Goal: Information Seeking & Learning: Learn about a topic

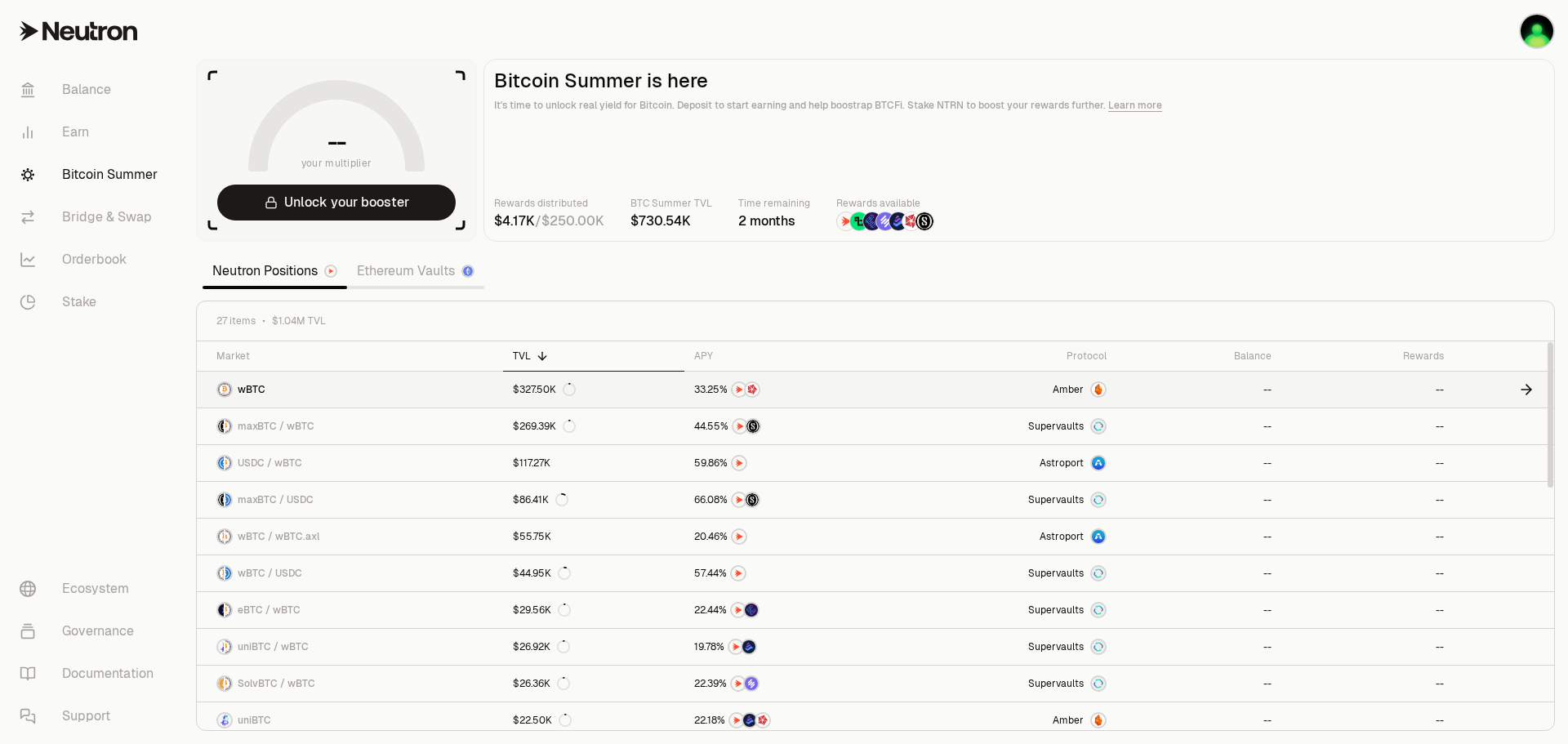
click at [927, 406] on link "Amber" at bounding box center [1009, 389] width 215 height 36
click at [687, 437] on link at bounding box center [793, 425] width 217 height 36
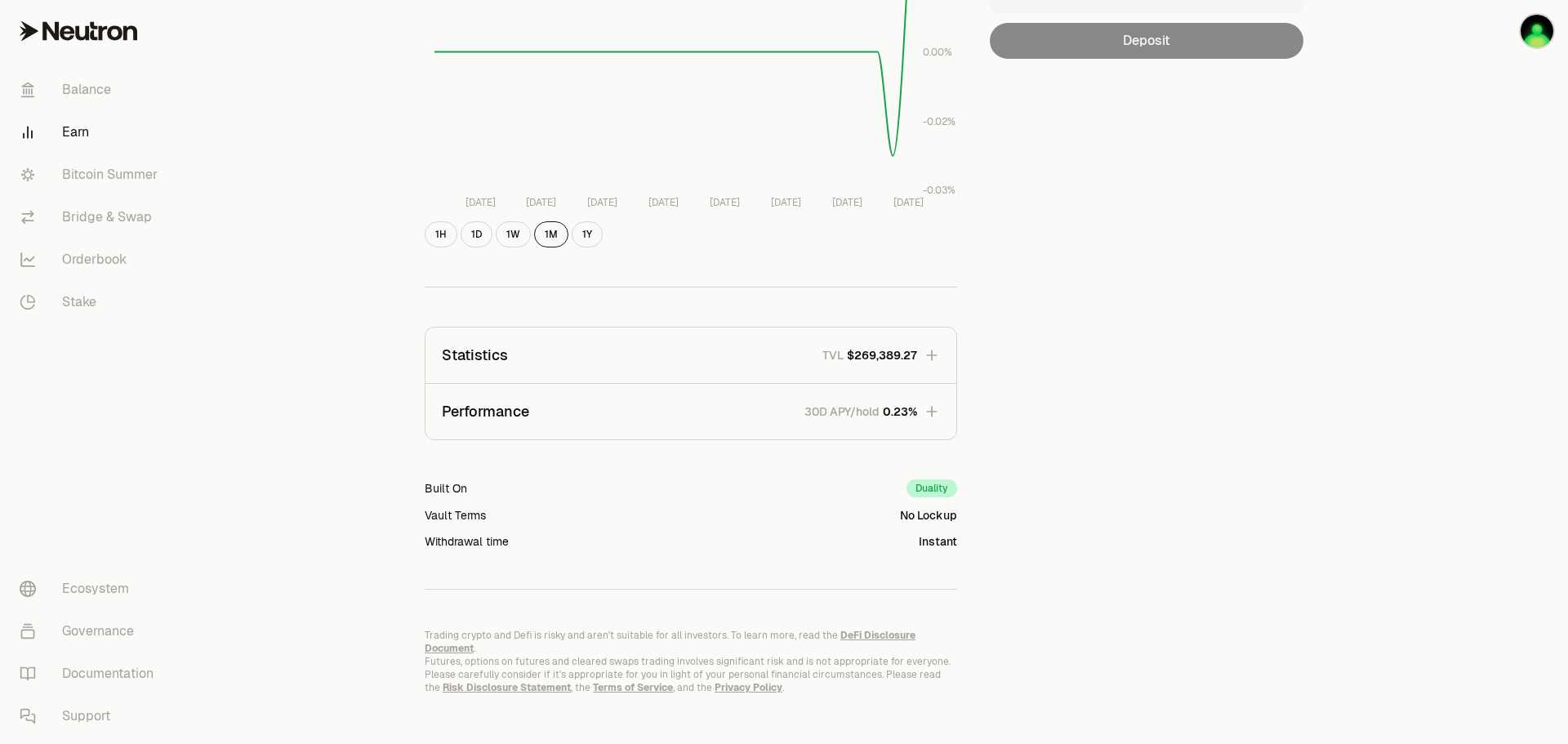
scroll to position [316, 0]
click at [938, 485] on div "Duality" at bounding box center [931, 486] width 51 height 18
click at [828, 389] on button "Performance 30D APY/hold 0.23%" at bounding box center [691, 409] width 531 height 55
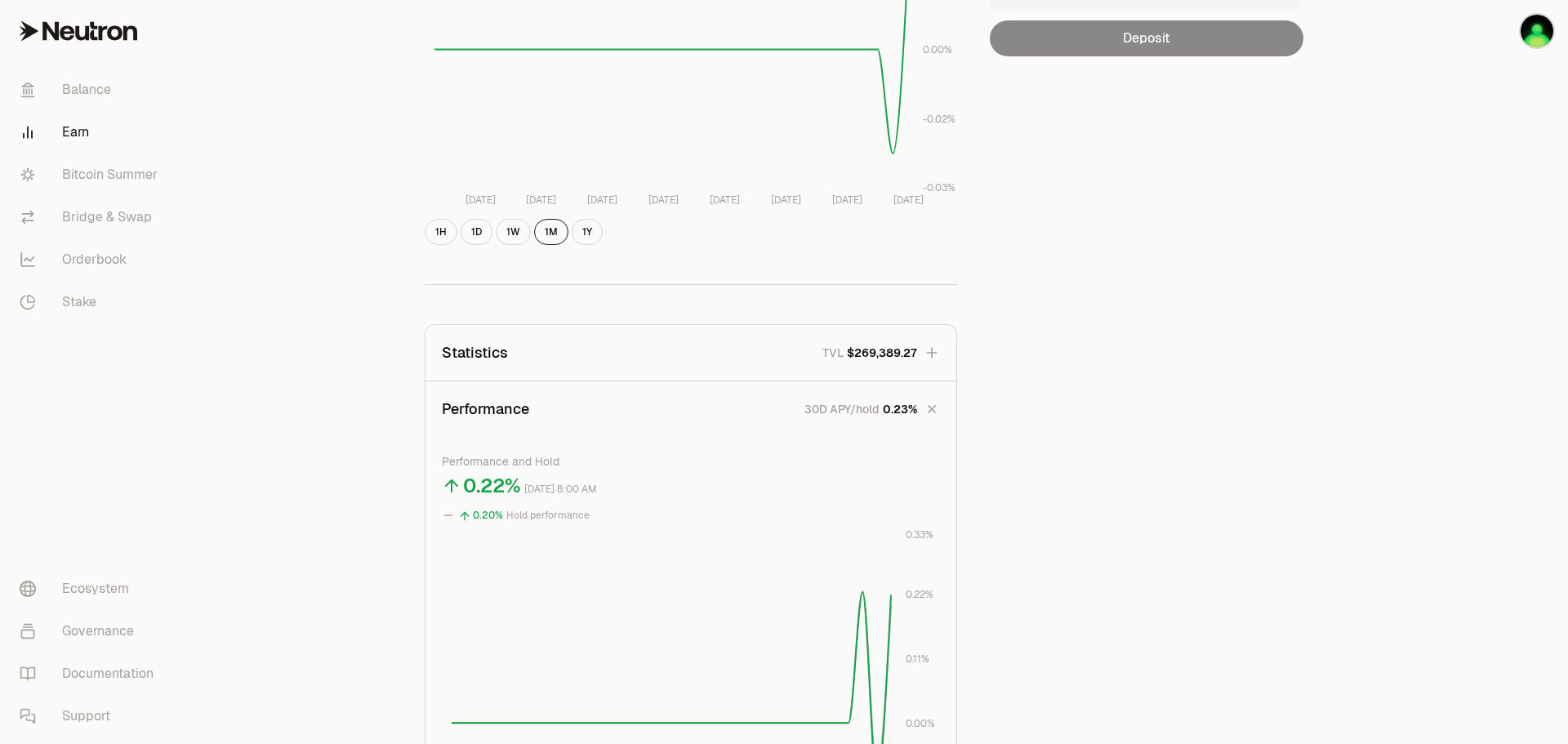
scroll to position [506, 0]
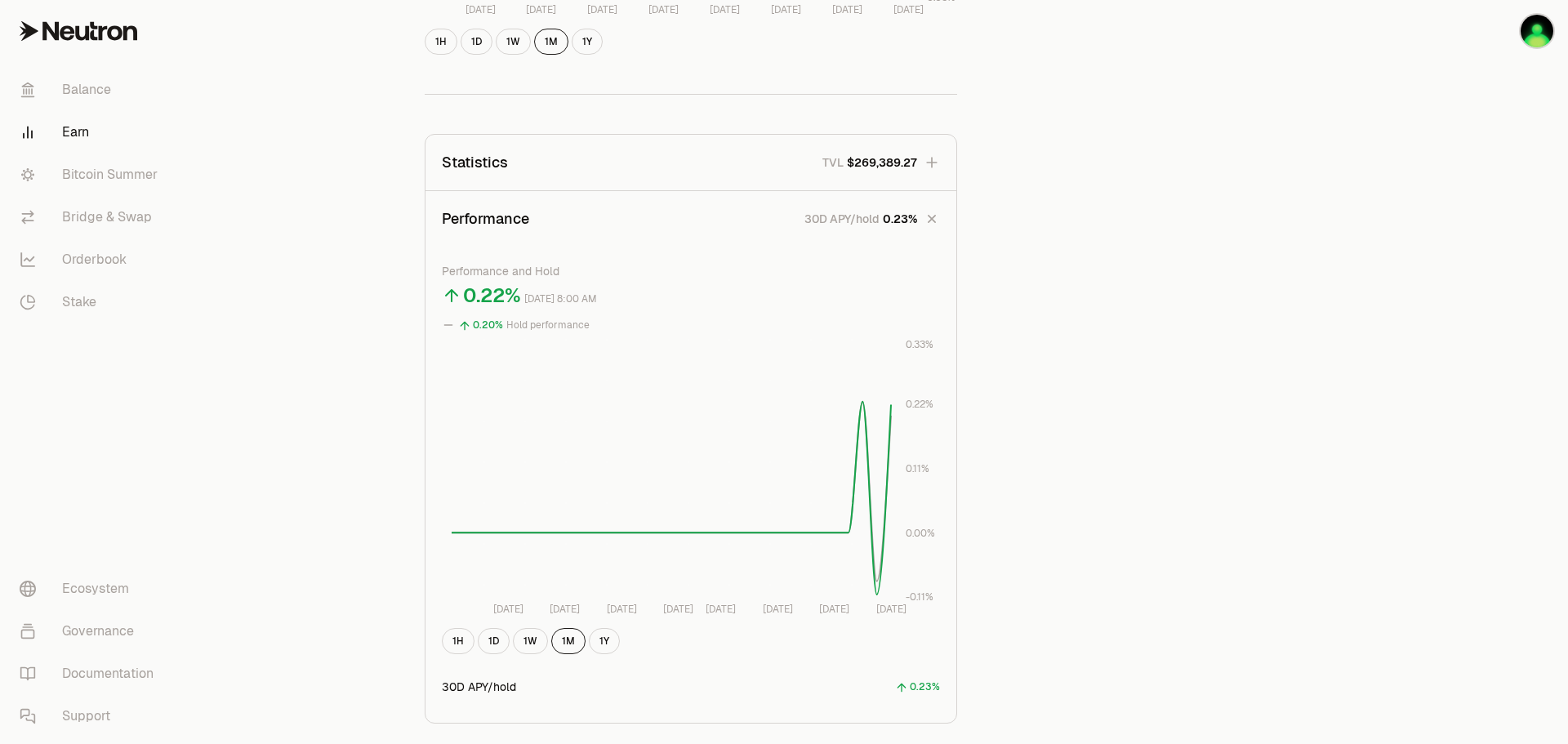
click at [898, 169] on span "$269,389.27" at bounding box center [882, 163] width 70 height 17
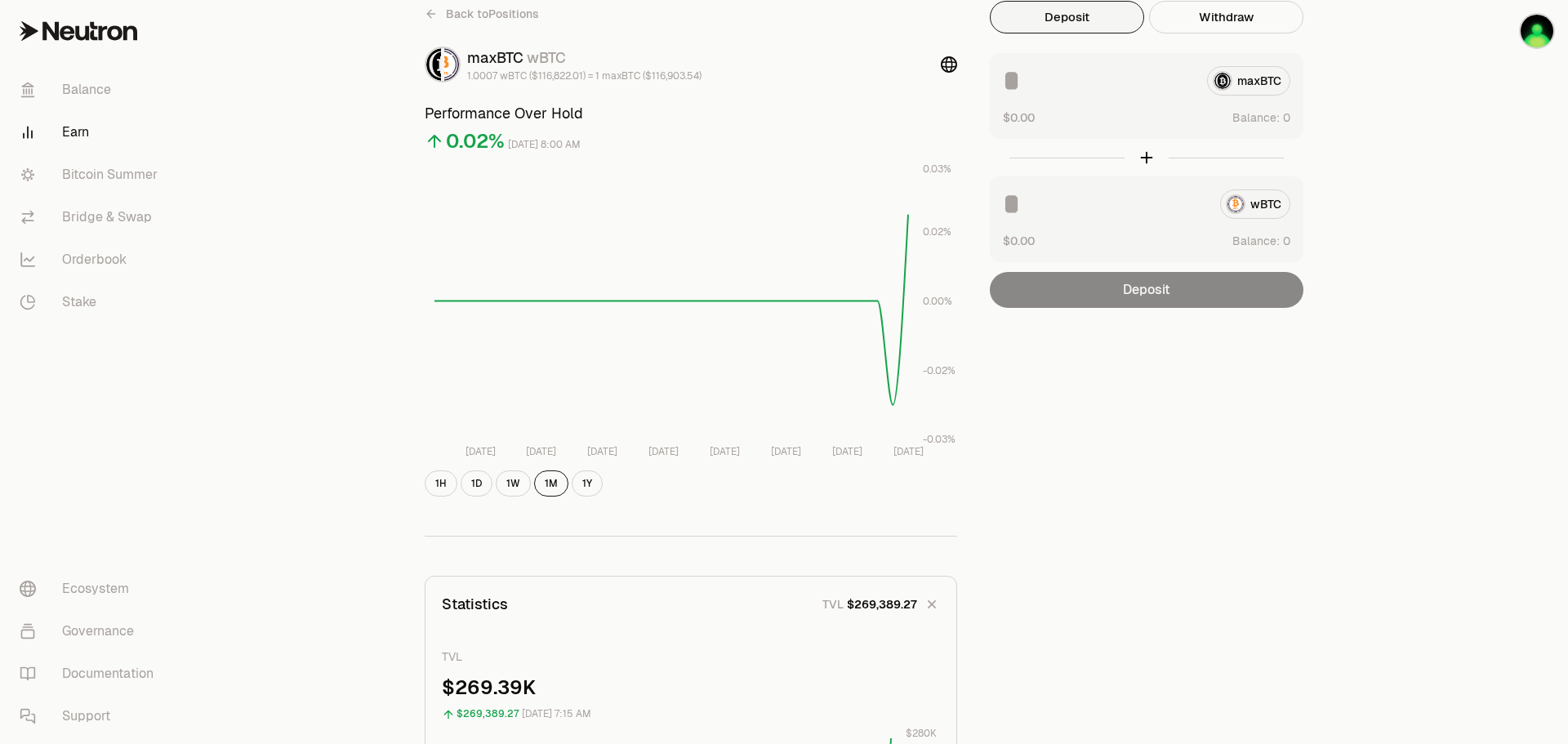
scroll to position [0, 0]
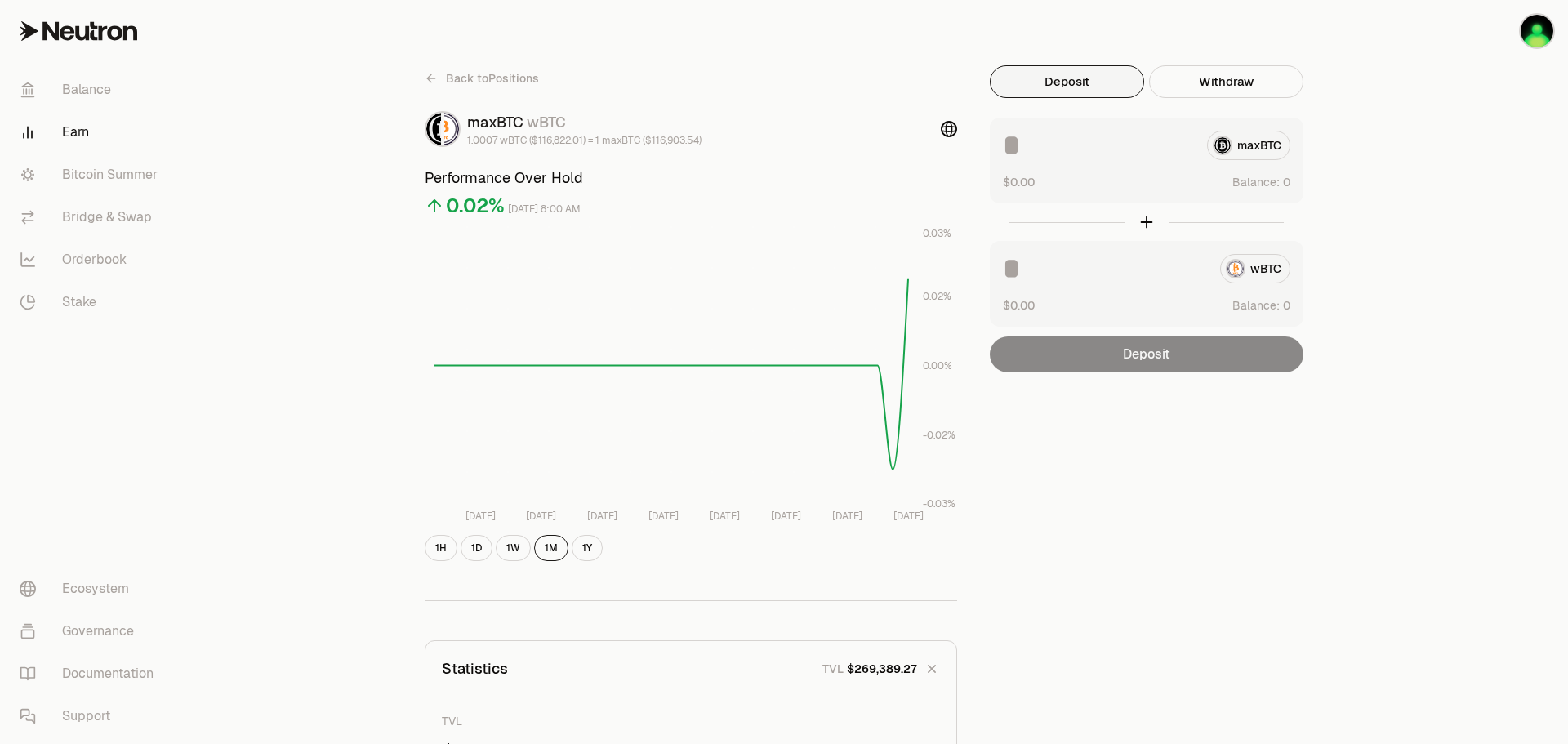
click at [74, 134] on link "Earn" at bounding box center [91, 133] width 170 height 42
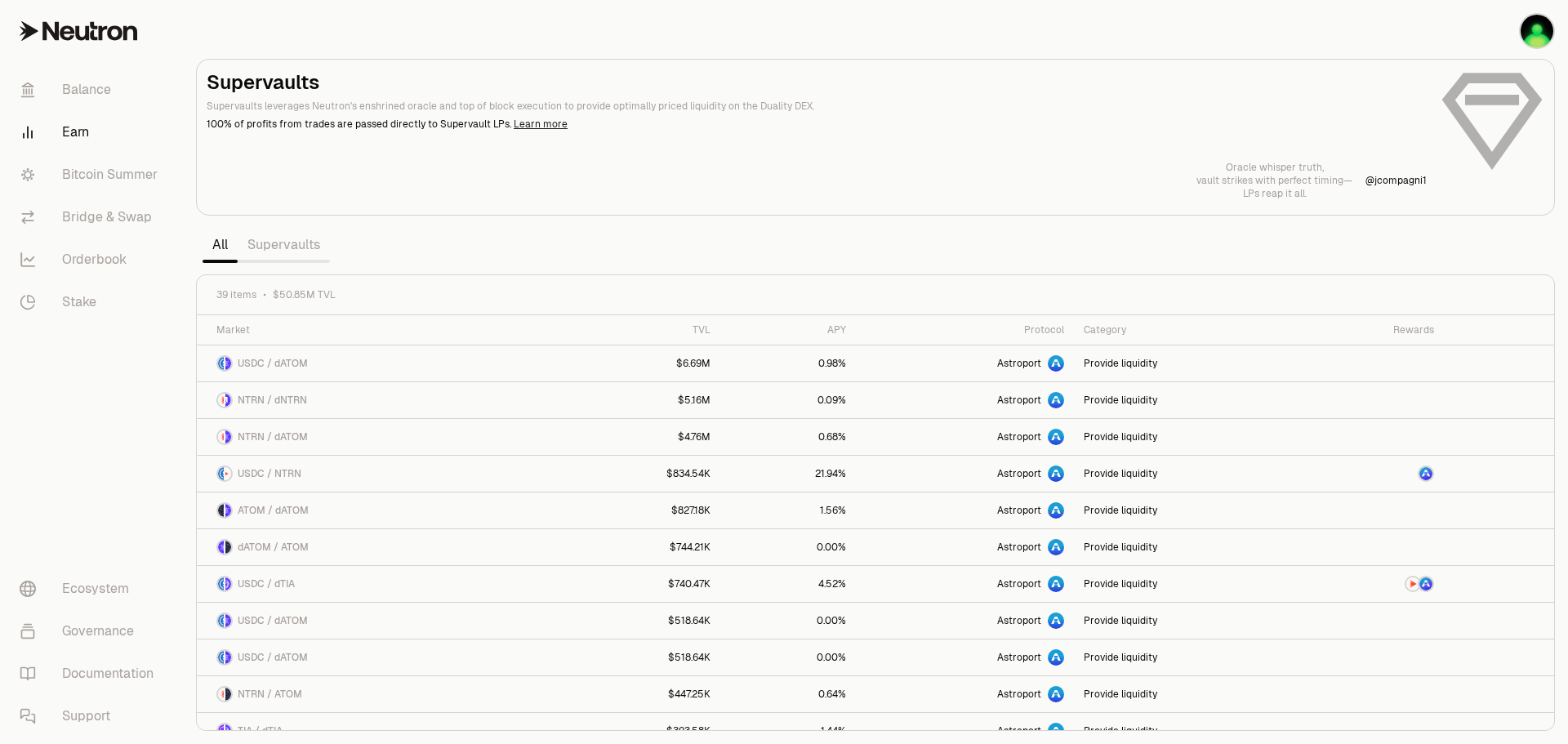
click at [521, 127] on link "Learn more" at bounding box center [541, 124] width 54 height 13
click at [81, 168] on link "Bitcoin Summer" at bounding box center [91, 175] width 170 height 42
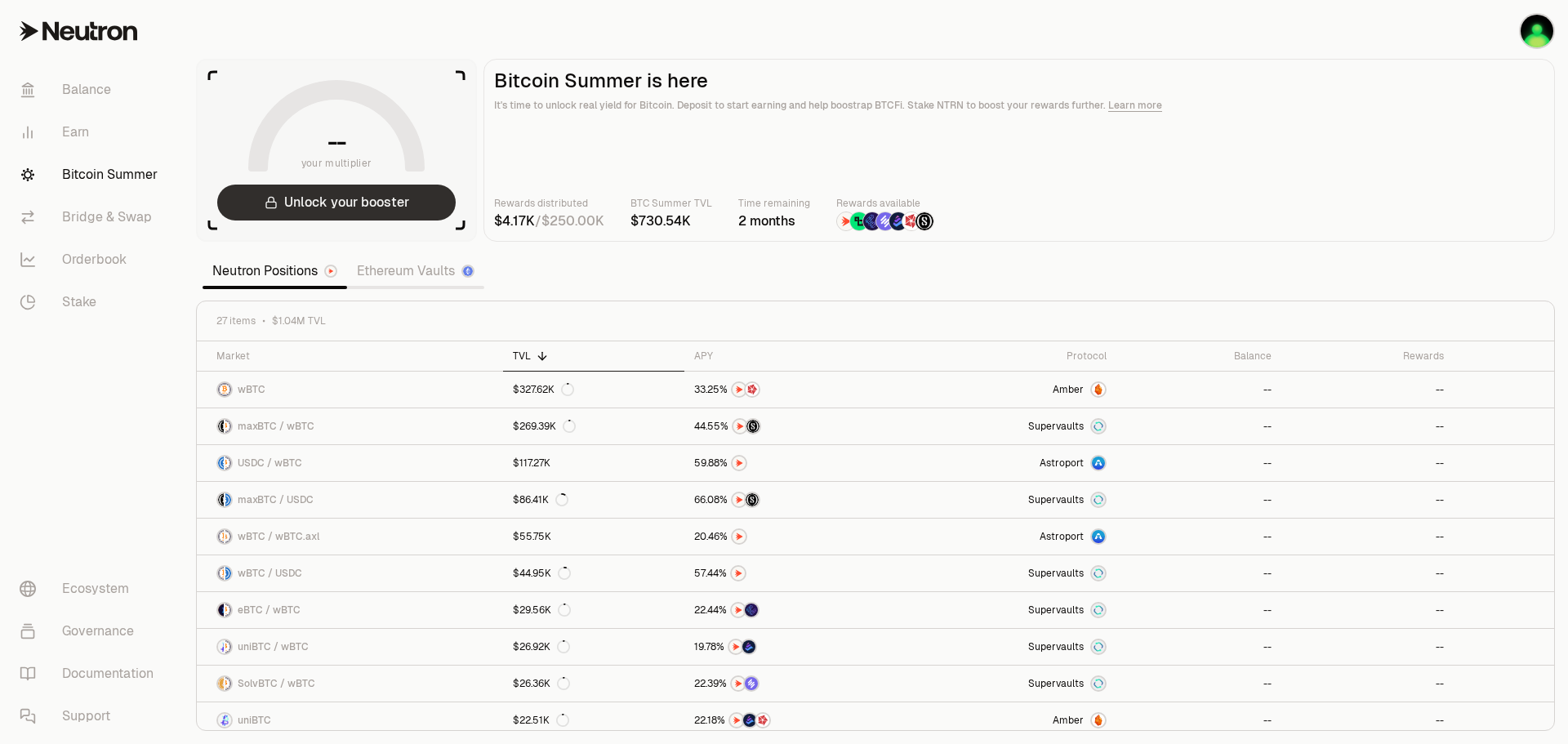
click at [325, 208] on button "Unlock your booster" at bounding box center [336, 202] width 239 height 36
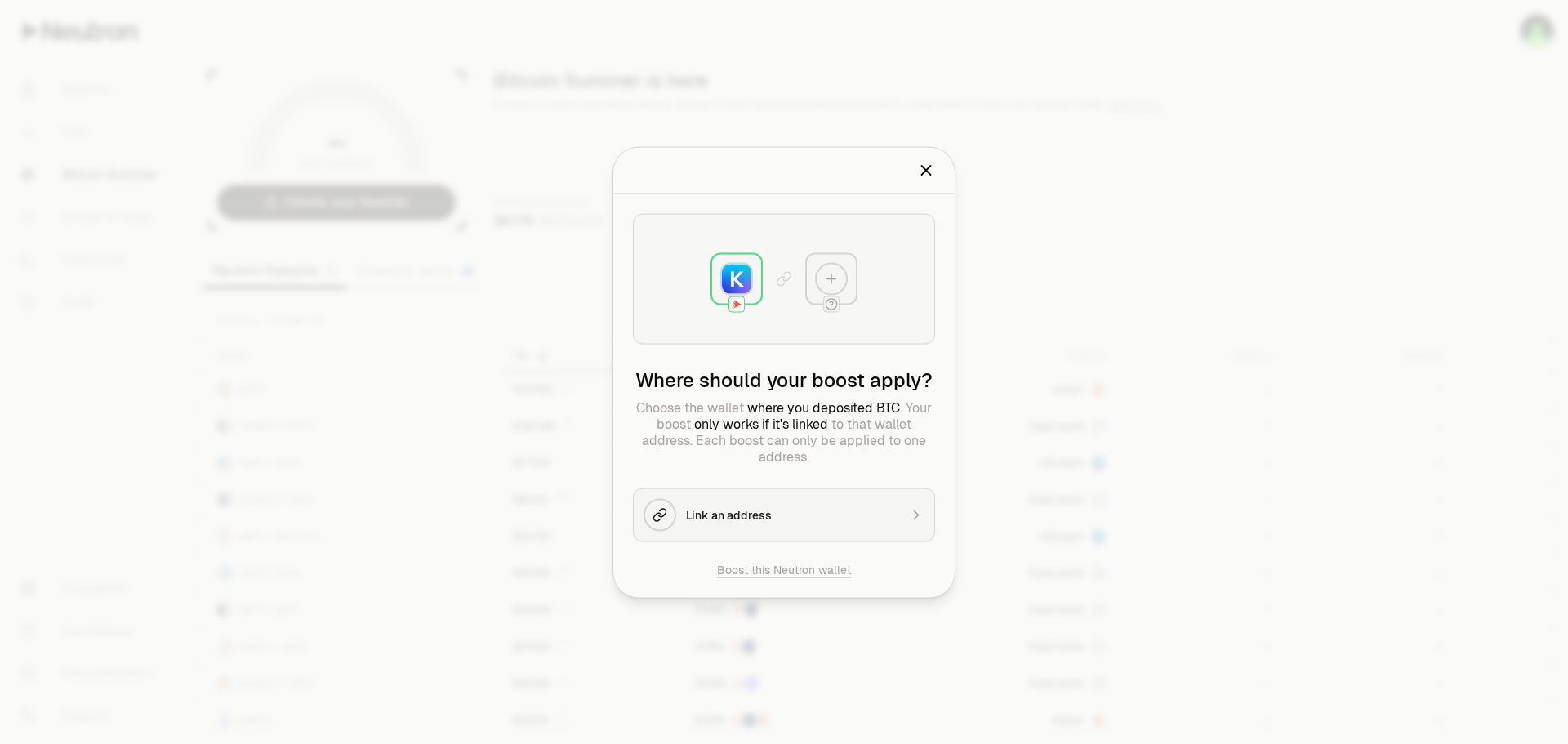
click at [932, 173] on icon "Close" at bounding box center [927, 170] width 18 height 18
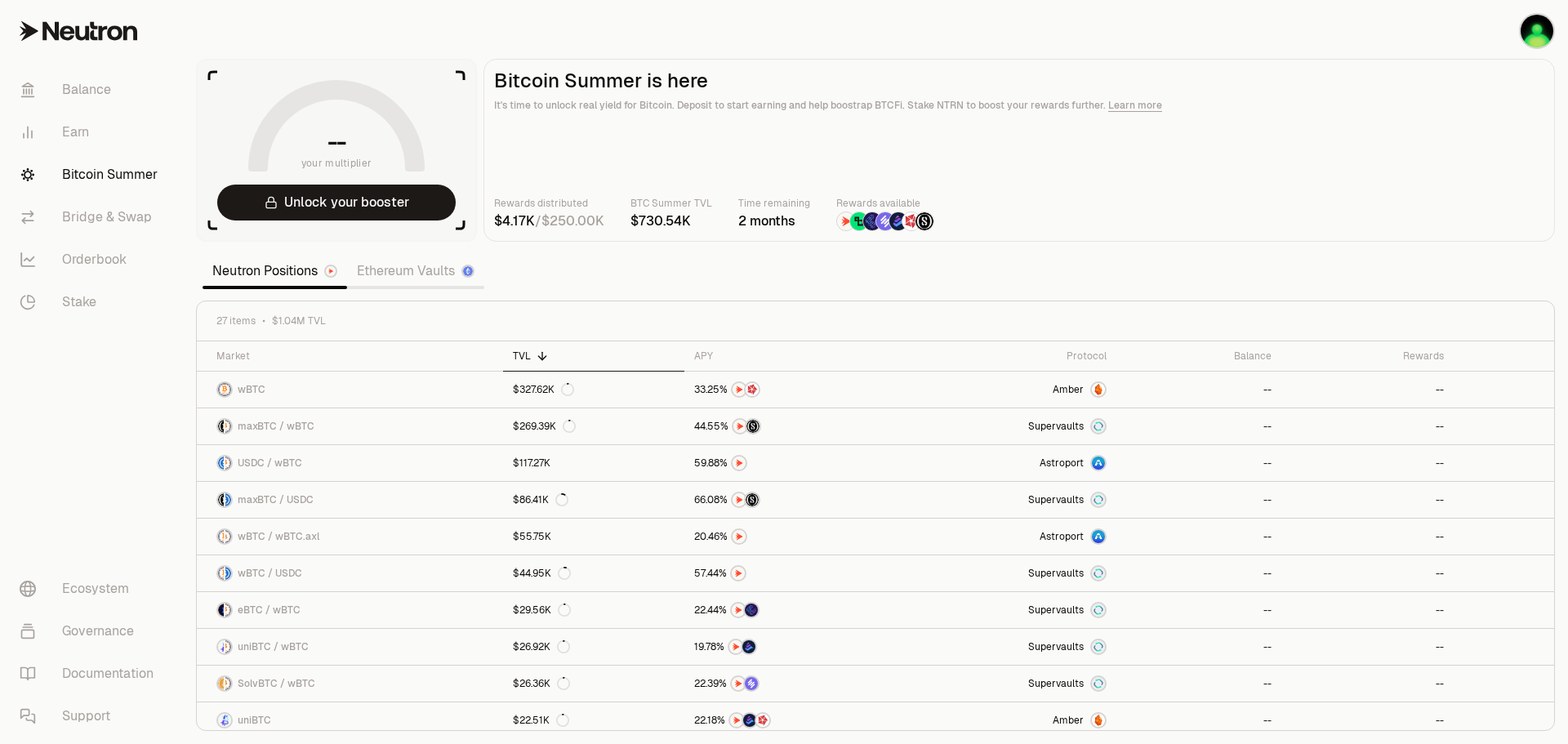
click at [434, 270] on link "Ethereum Vaults" at bounding box center [415, 271] width 137 height 32
click at [433, 275] on link "Ethereum Vaults" at bounding box center [415, 271] width 137 height 32
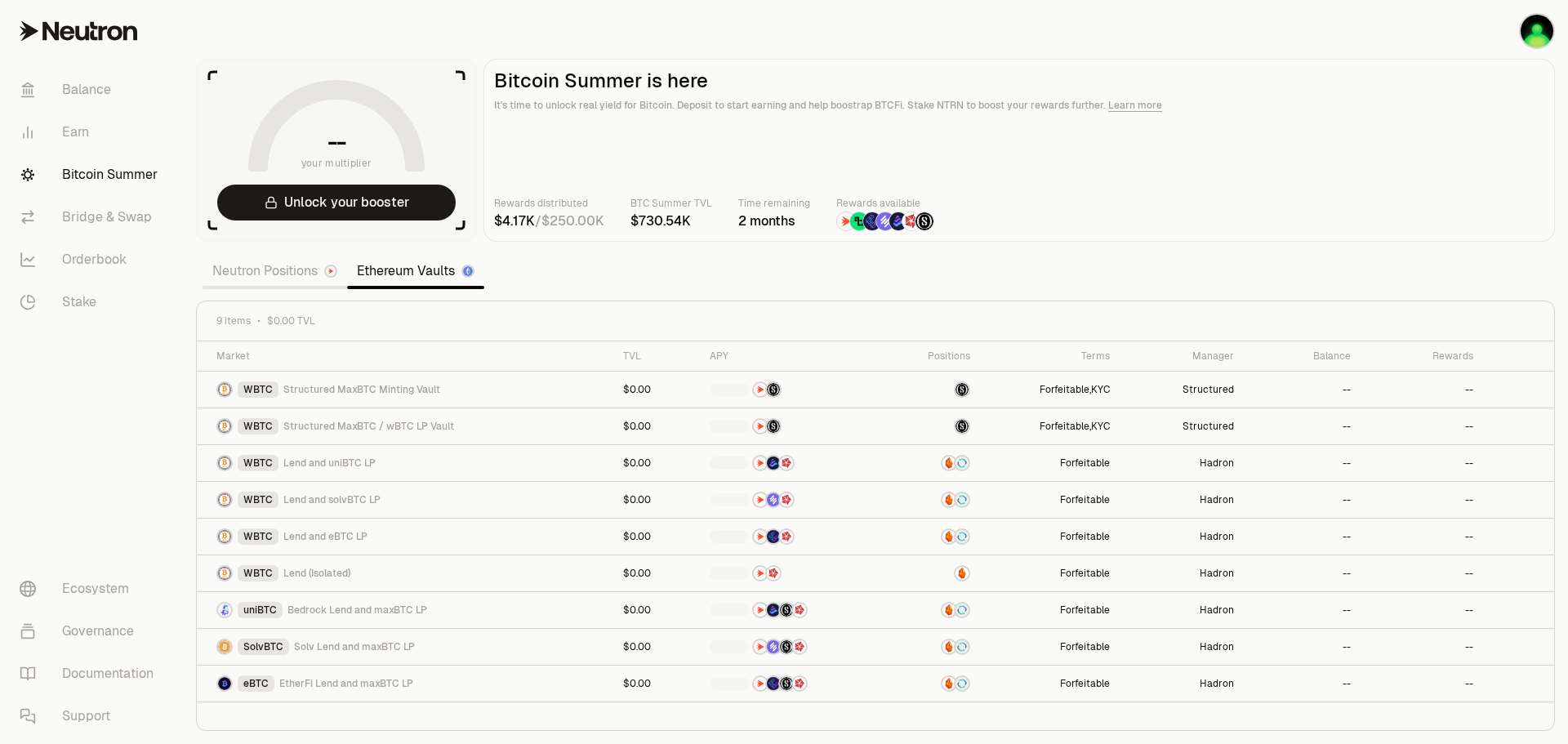
click at [458, 277] on section "-- your multiplier Unlock your booster Bitcoin Summer is here It's time to unlo…" at bounding box center [876, 372] width 1386 height 744
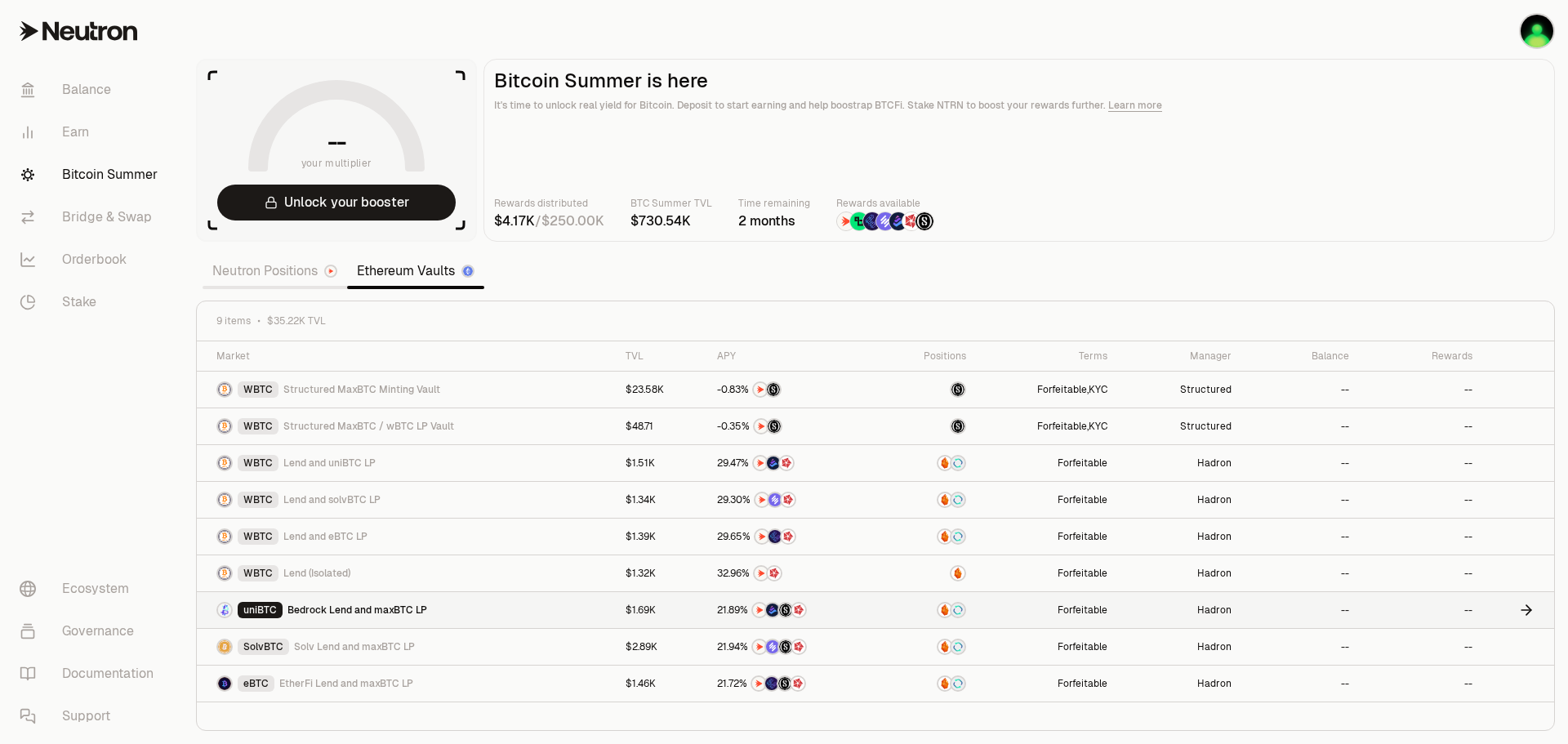
click at [877, 622] on link at bounding box center [793, 610] width 171 height 36
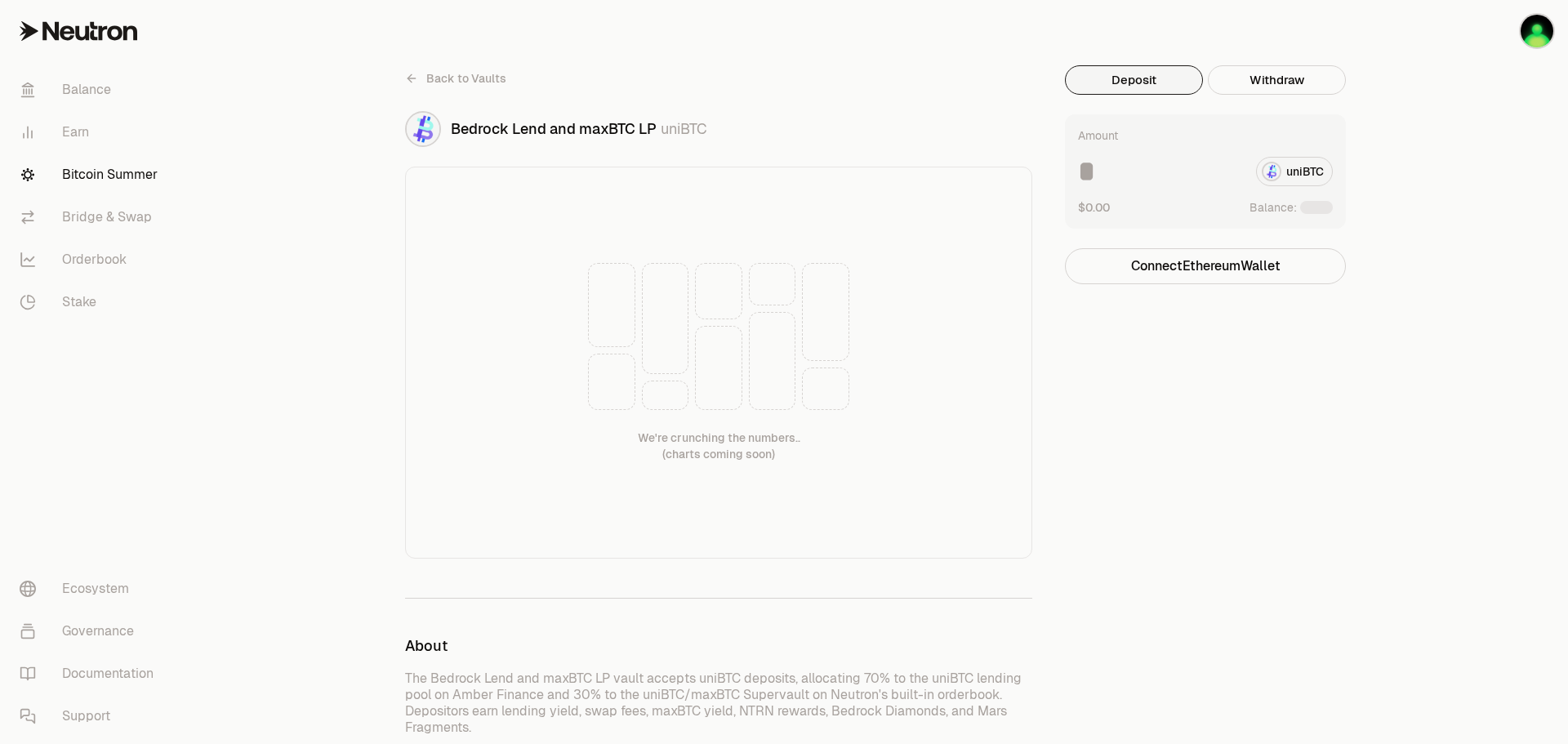
click at [1169, 173] on input at bounding box center [1160, 171] width 165 height 29
click at [484, 77] on span "Back to Vaults" at bounding box center [466, 78] width 80 height 17
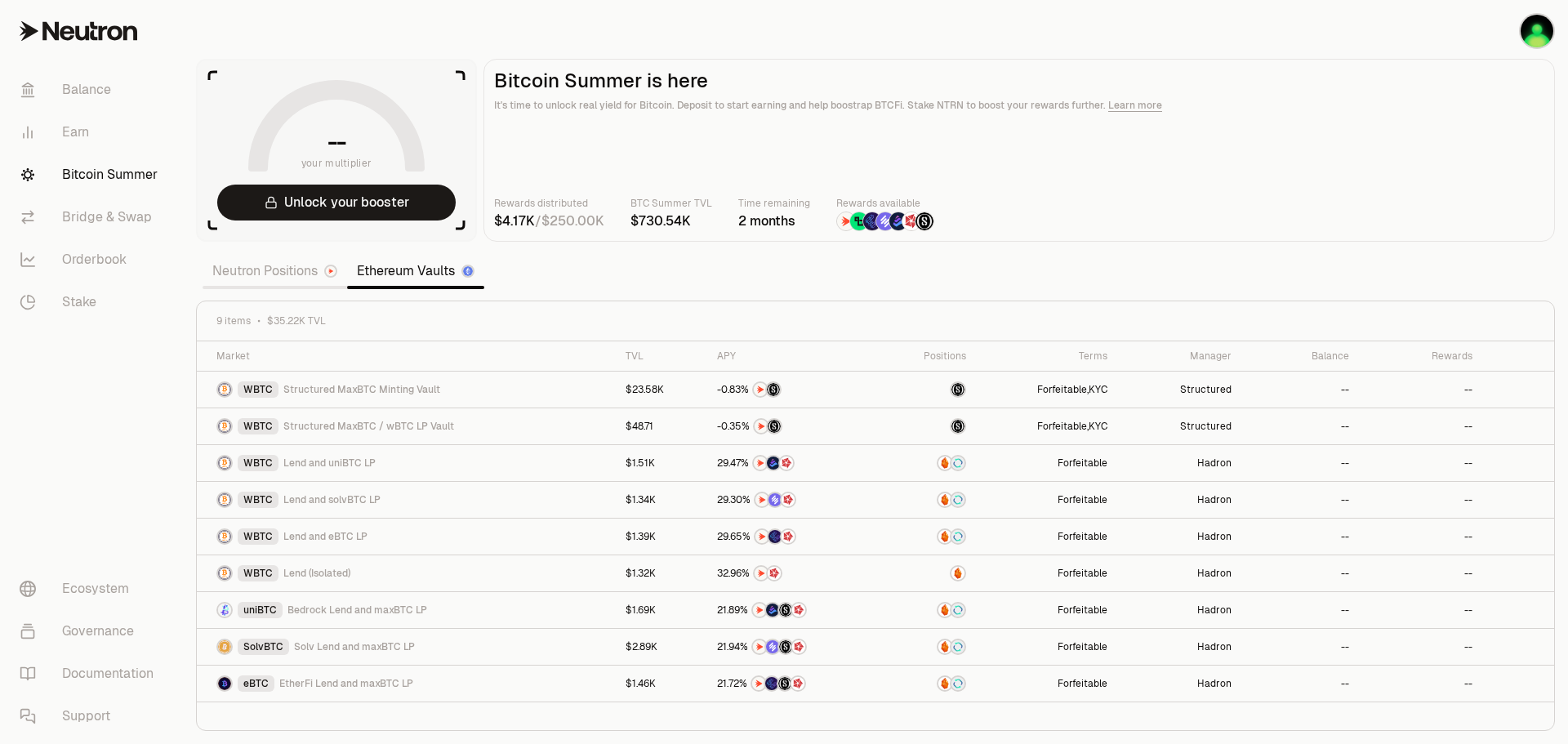
click at [267, 280] on link "Neutron Positions" at bounding box center [275, 271] width 145 height 32
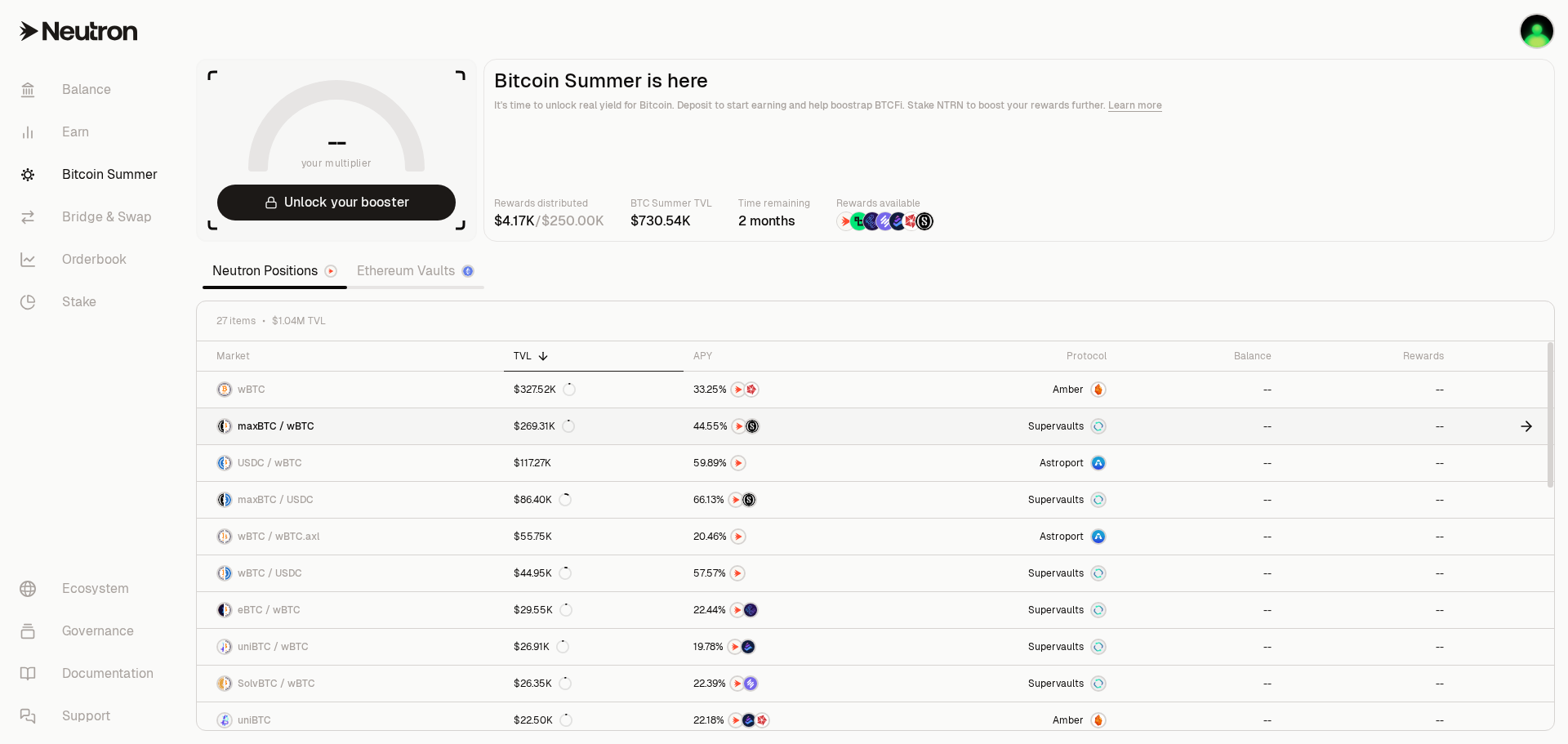
click at [969, 430] on link "Supervaults" at bounding box center [1009, 425] width 216 height 36
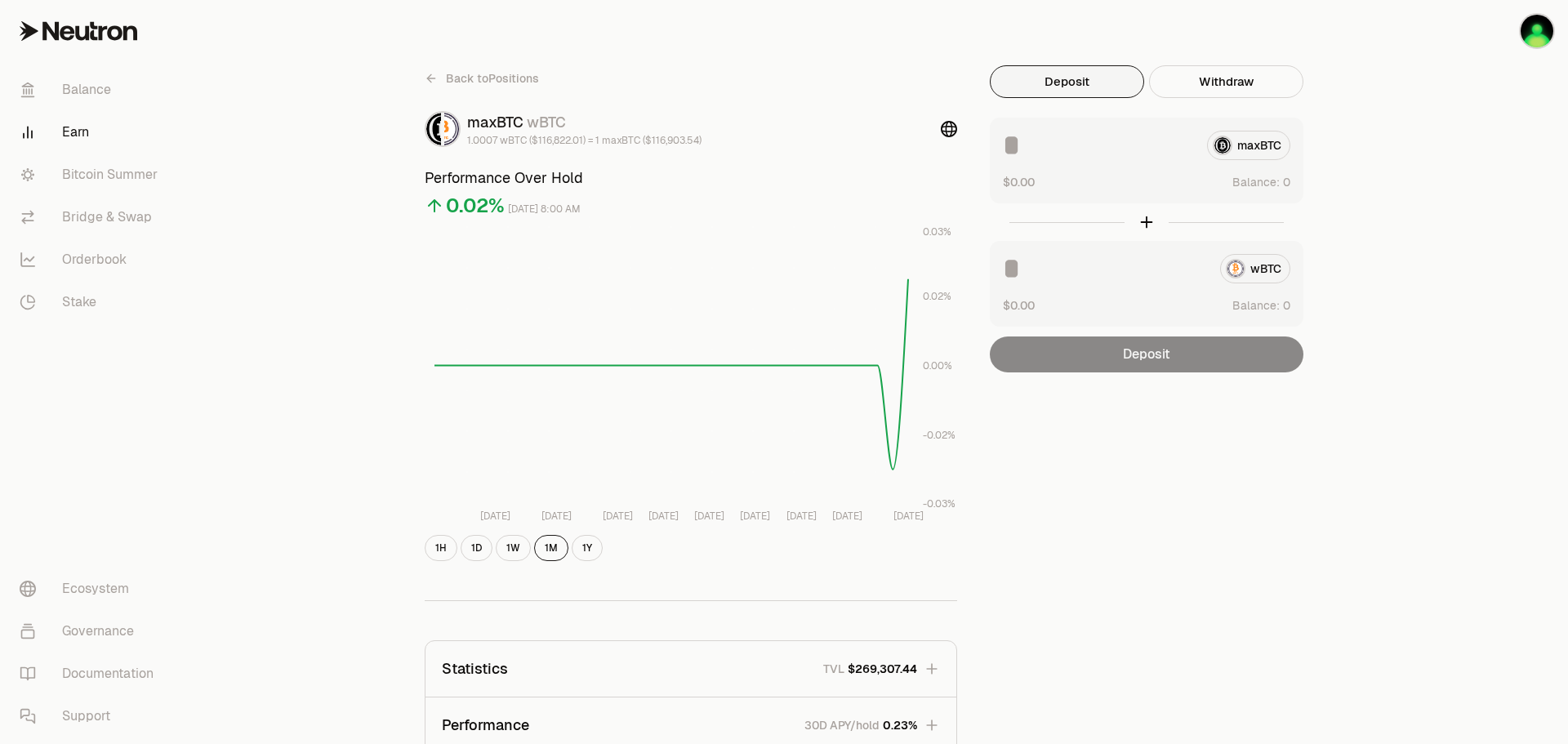
click at [428, 78] on icon at bounding box center [431, 78] width 7 height 0
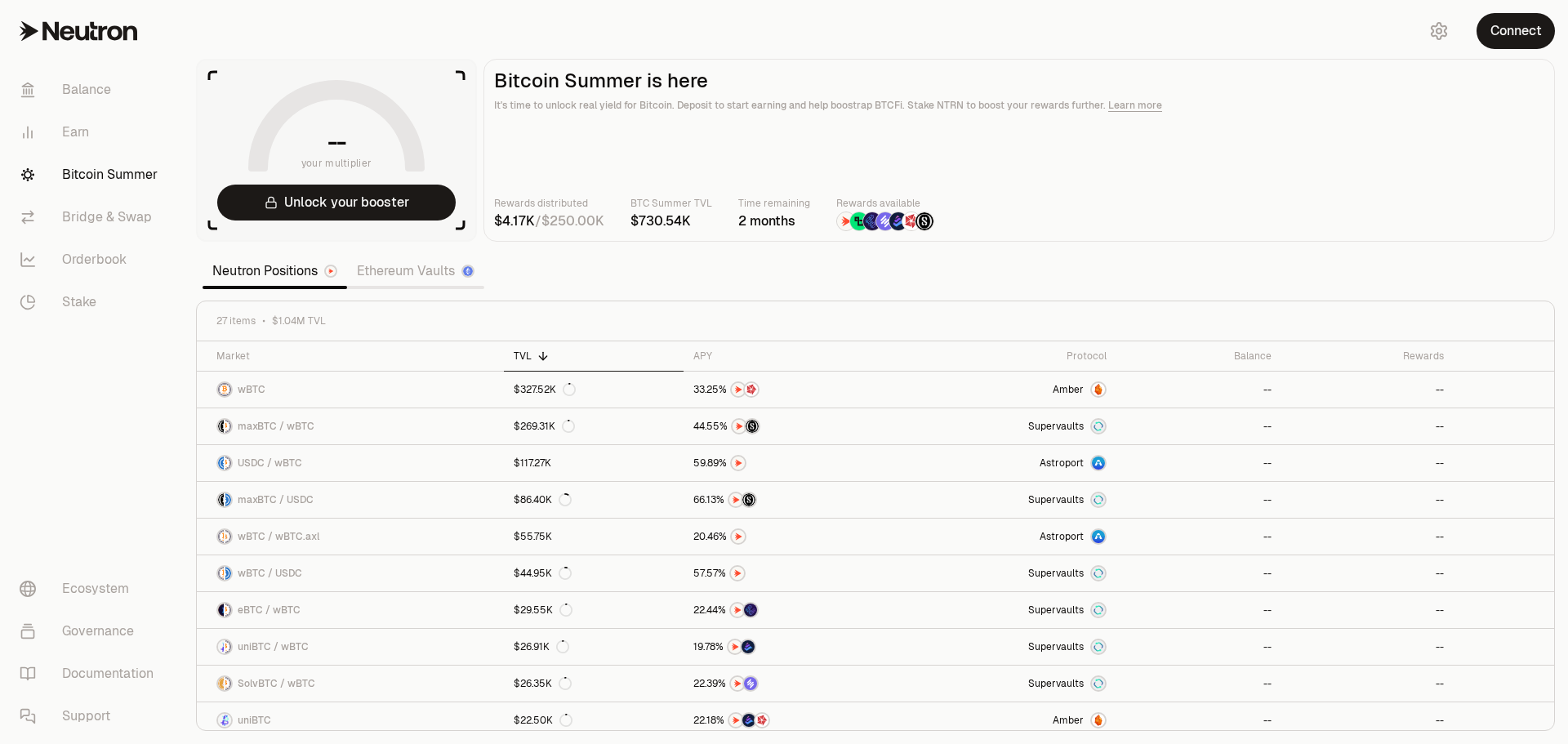
click at [1260, 179] on main "Bitcoin Summer is here It's time to unlock real yield for Bitcoin. Deposit to s…" at bounding box center [1019, 150] width 1071 height 183
